Goal: Find specific page/section: Find specific page/section

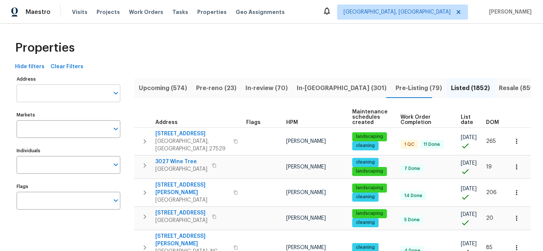
click at [79, 89] on input "Address" at bounding box center [63, 93] width 92 height 18
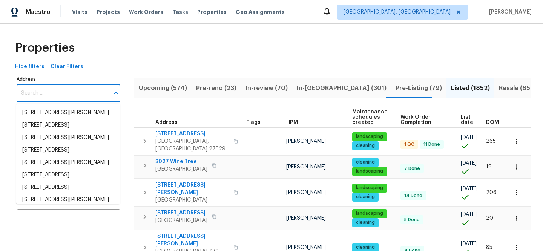
paste input "[STREET_ADDRESS][PERSON_NAME]"
type input "[STREET_ADDRESS][PERSON_NAME]"
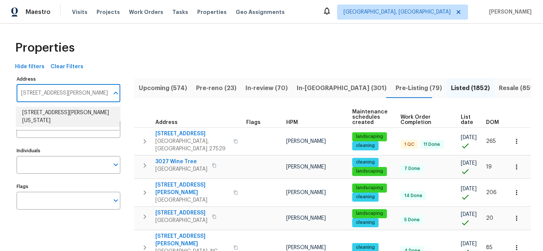
click at [74, 113] on li "[STREET_ADDRESS][PERSON_NAME][US_STATE]" at bounding box center [68, 117] width 104 height 20
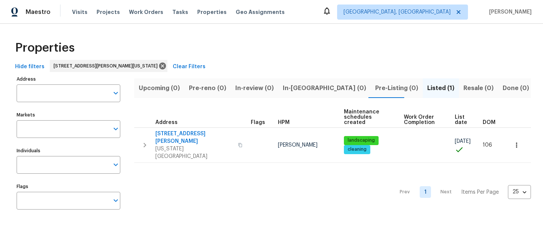
type input "[STREET_ADDRESS][PERSON_NAME][US_STATE]"
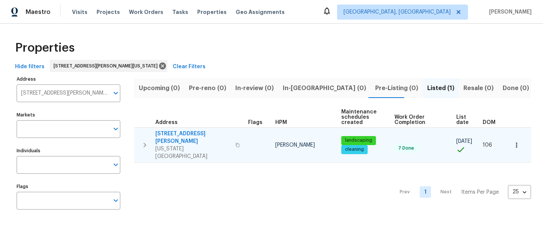
click at [184, 131] on span "[STREET_ADDRESS][PERSON_NAME]" at bounding box center [192, 137] width 75 height 15
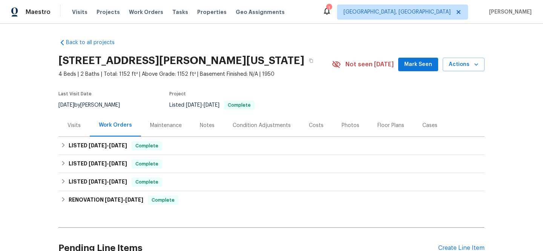
click at [78, 124] on div "Visits" at bounding box center [73, 125] width 31 height 22
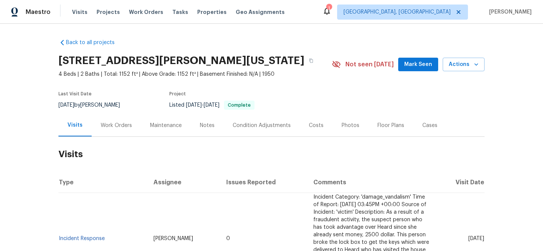
scroll to position [150, 0]
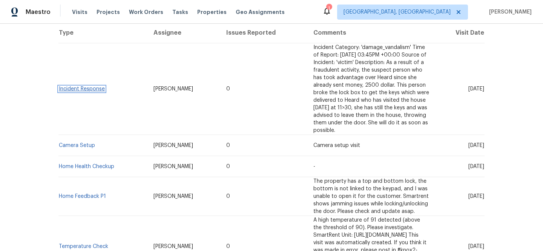
click at [94, 86] on link "Incident Response" at bounding box center [82, 88] width 46 height 5
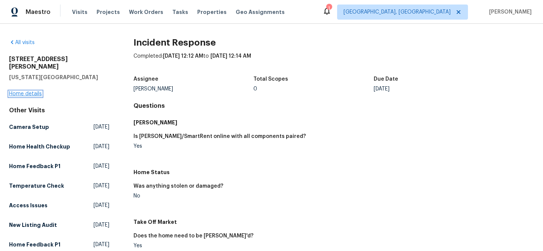
click at [29, 91] on link "Home details" at bounding box center [25, 93] width 33 height 5
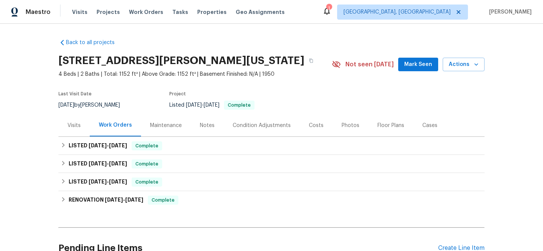
drag, startPoint x: 73, startPoint y: 121, endPoint x: 77, endPoint y: 120, distance: 4.2
click at [73, 121] on div "Visits" at bounding box center [73, 125] width 31 height 22
